Goal: Check status: Check status

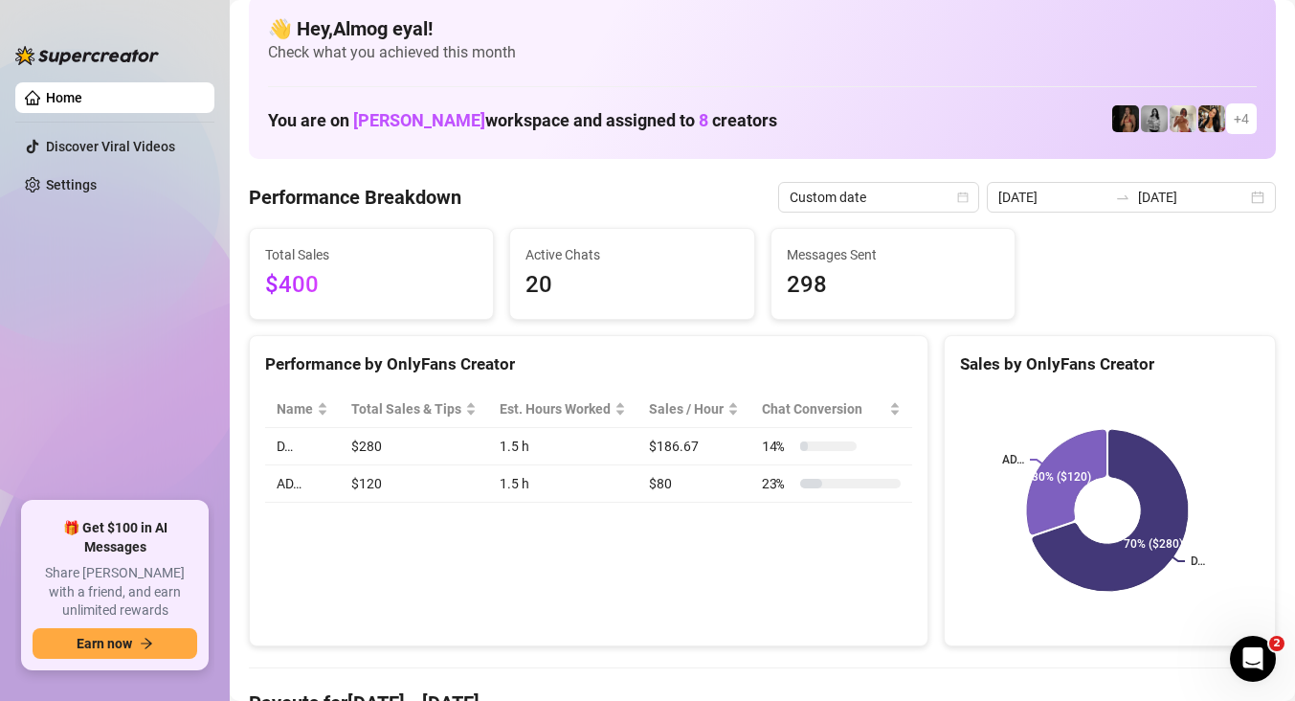
scroll to position [31, 0]
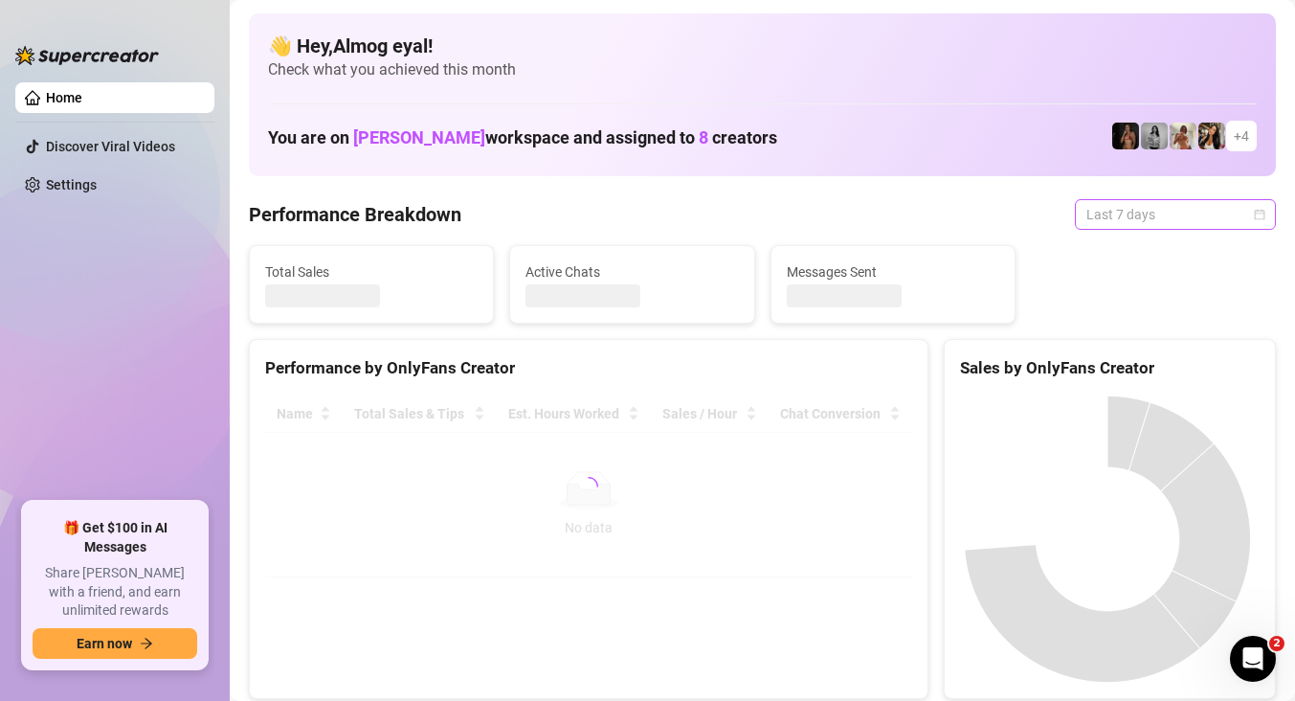
click at [1139, 213] on span "Last 7 days" at bounding box center [1175, 214] width 178 height 29
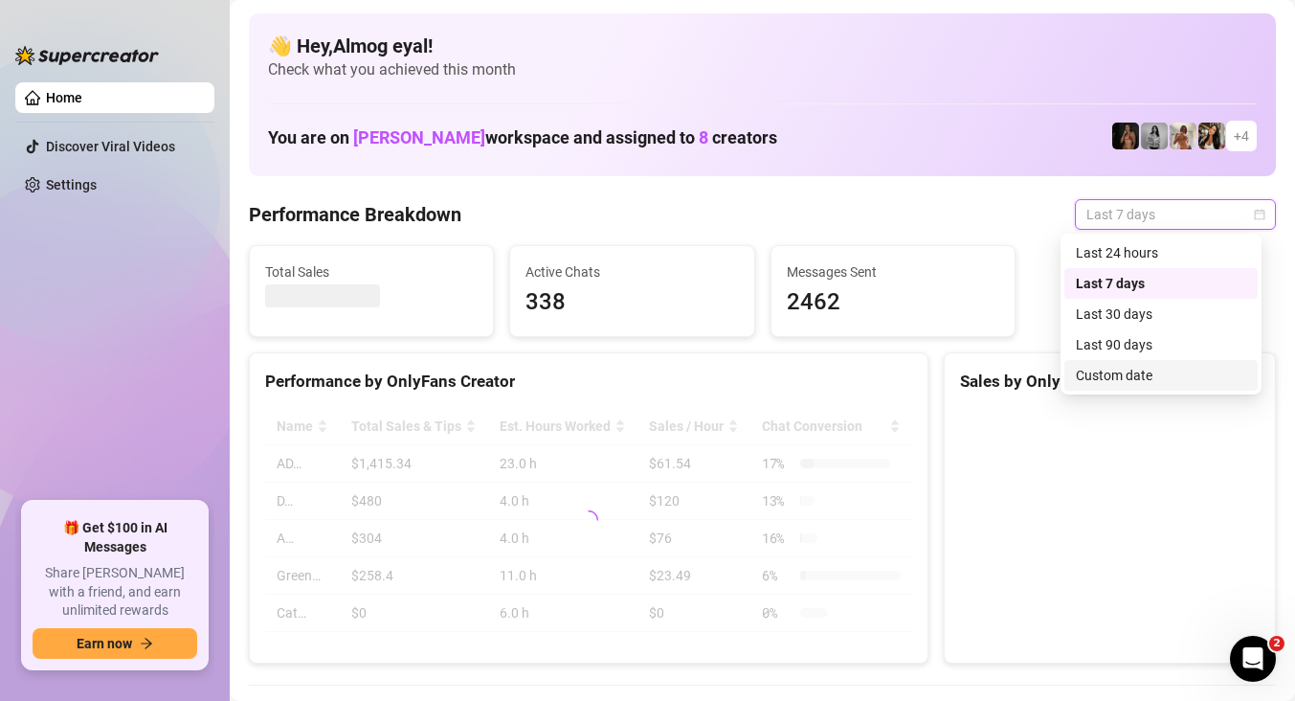
click at [1138, 384] on div "Custom date" at bounding box center [1161, 375] width 170 height 21
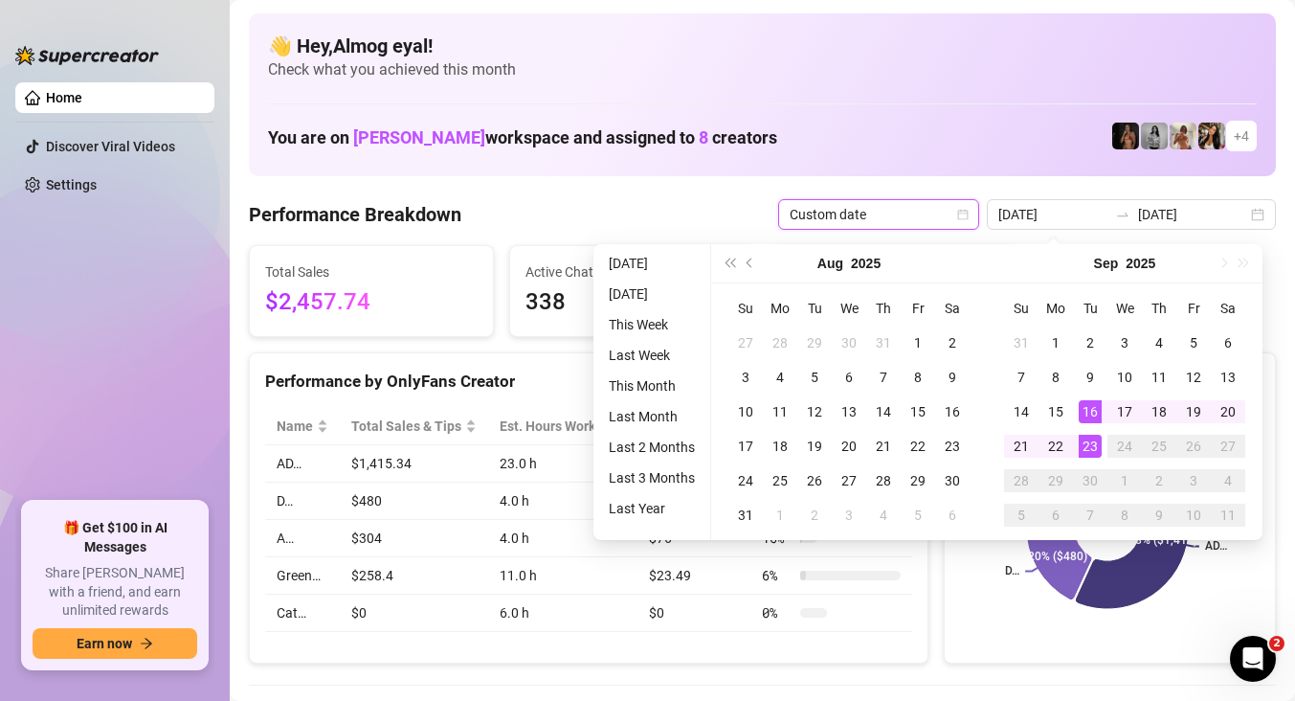
type input "[DATE]"
click at [1095, 441] on div "23" at bounding box center [1090, 446] width 23 height 23
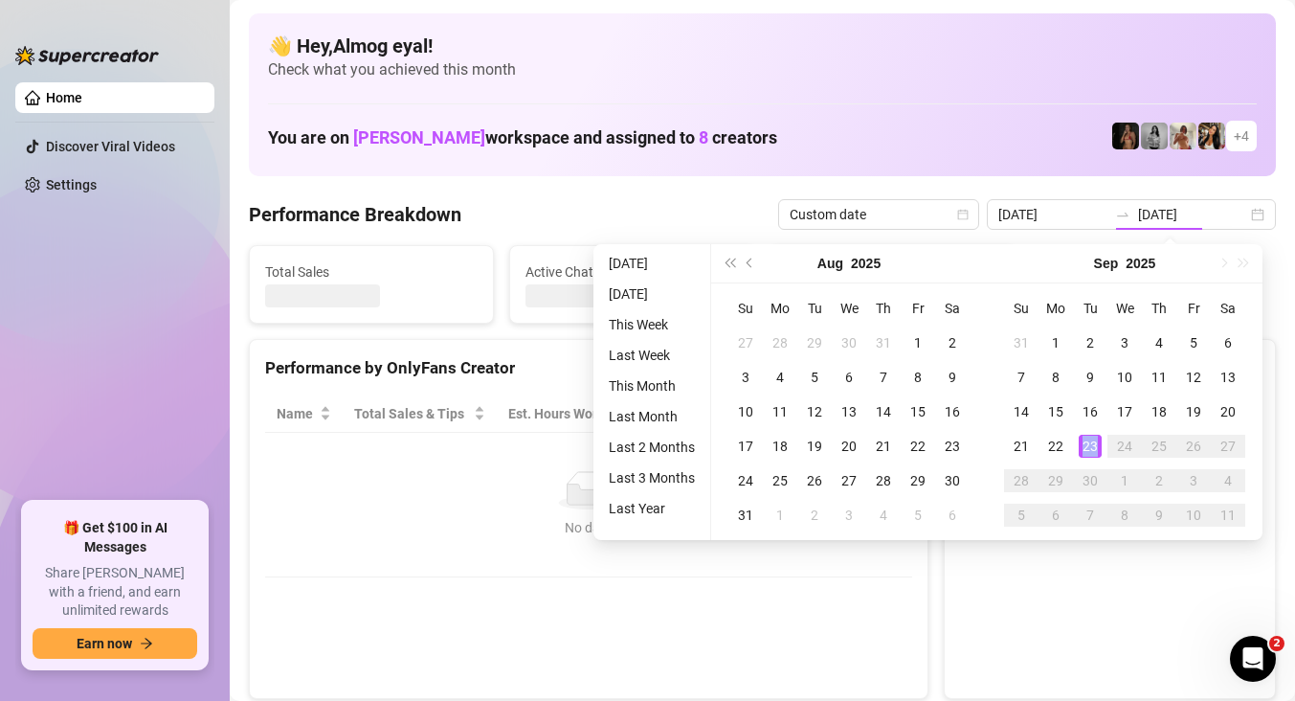
type input "[DATE]"
